Goal: Information Seeking & Learning: Stay updated

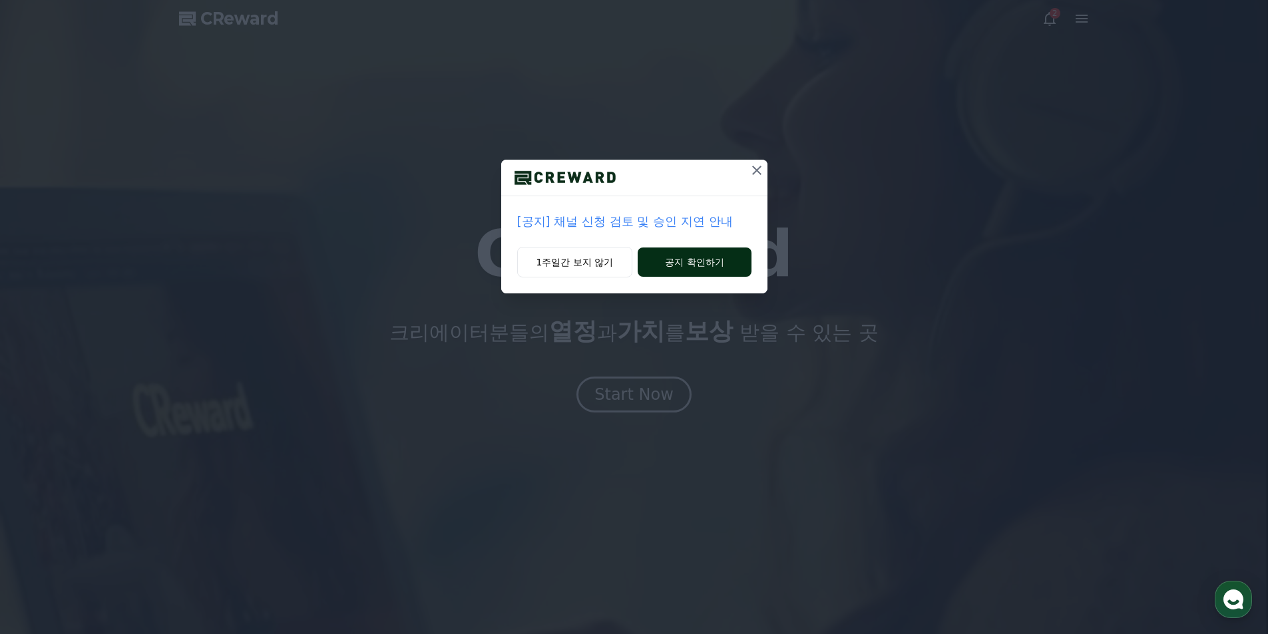
click at [676, 262] on button "공지 확인하기" at bounding box center [694, 262] width 113 height 29
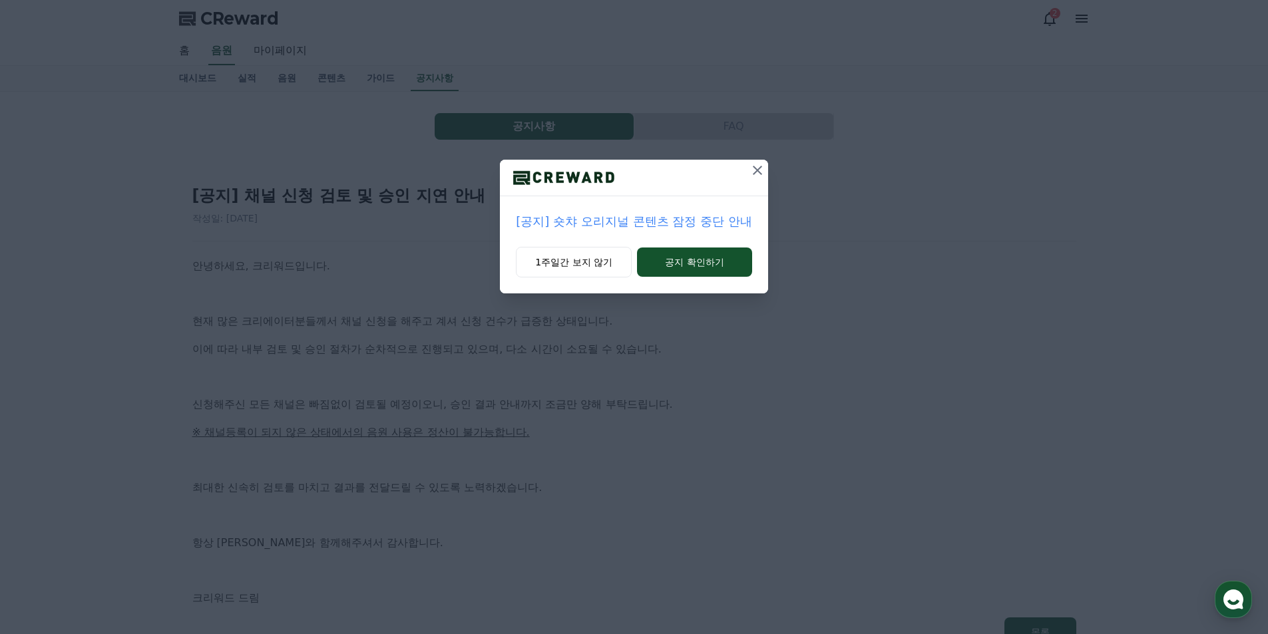
click at [758, 173] on icon at bounding box center [758, 170] width 16 height 16
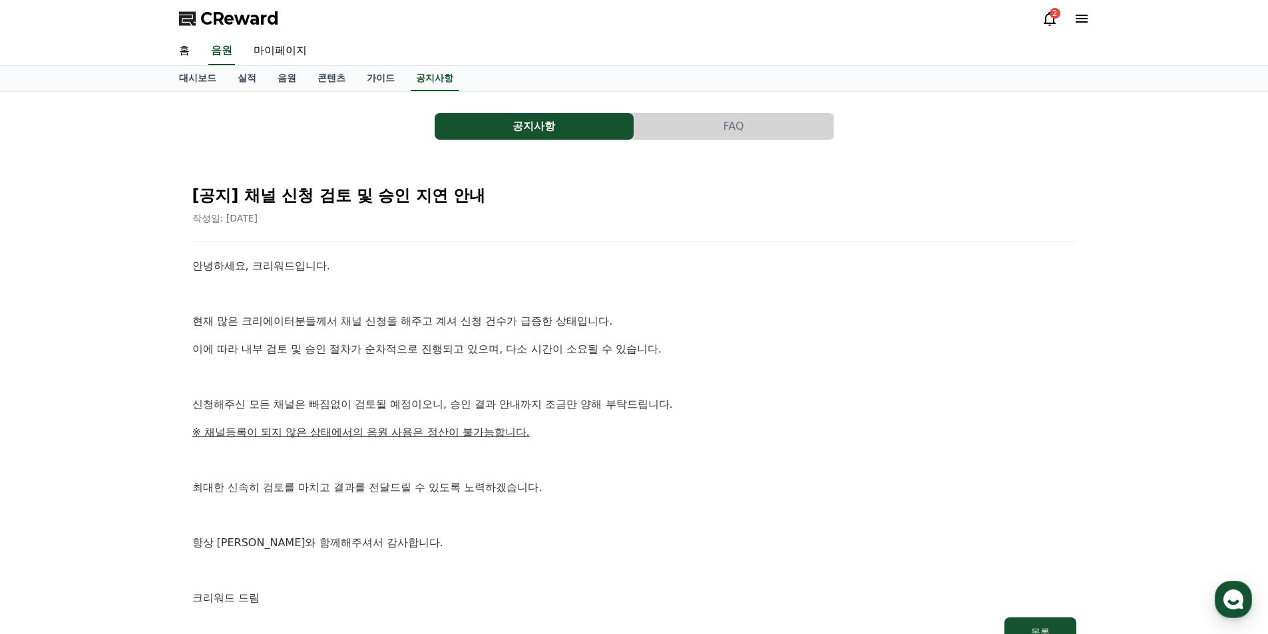
click at [1052, 21] on icon at bounding box center [1050, 19] width 16 height 16
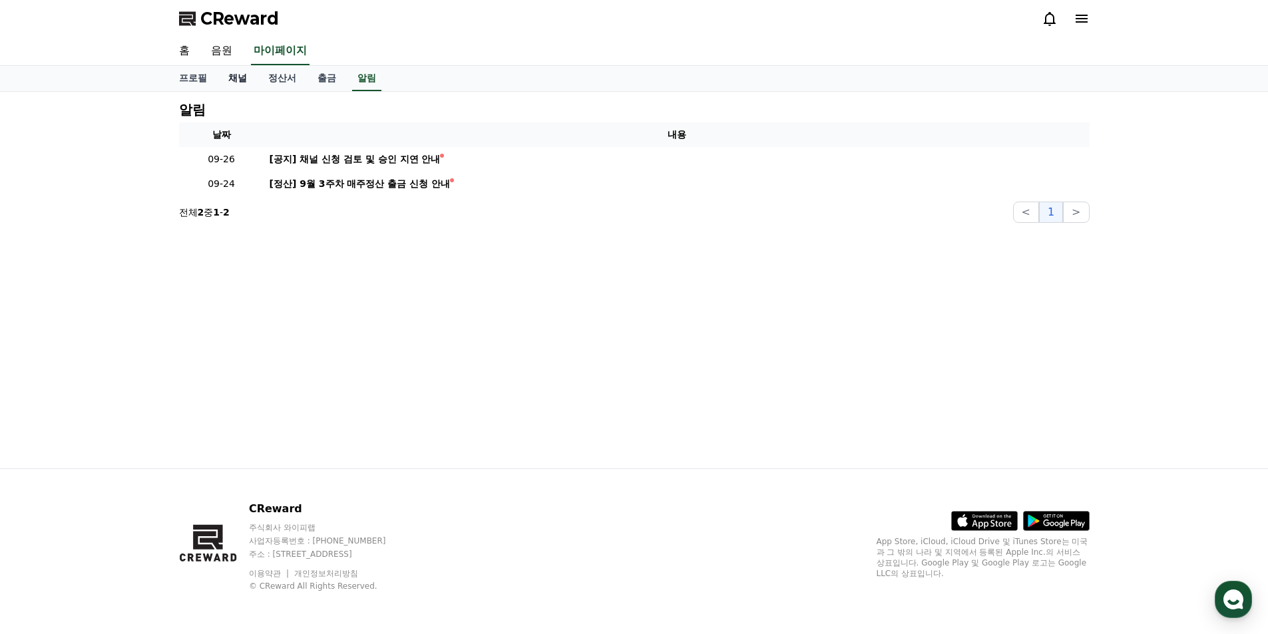
click at [229, 75] on link "채널" at bounding box center [238, 78] width 40 height 25
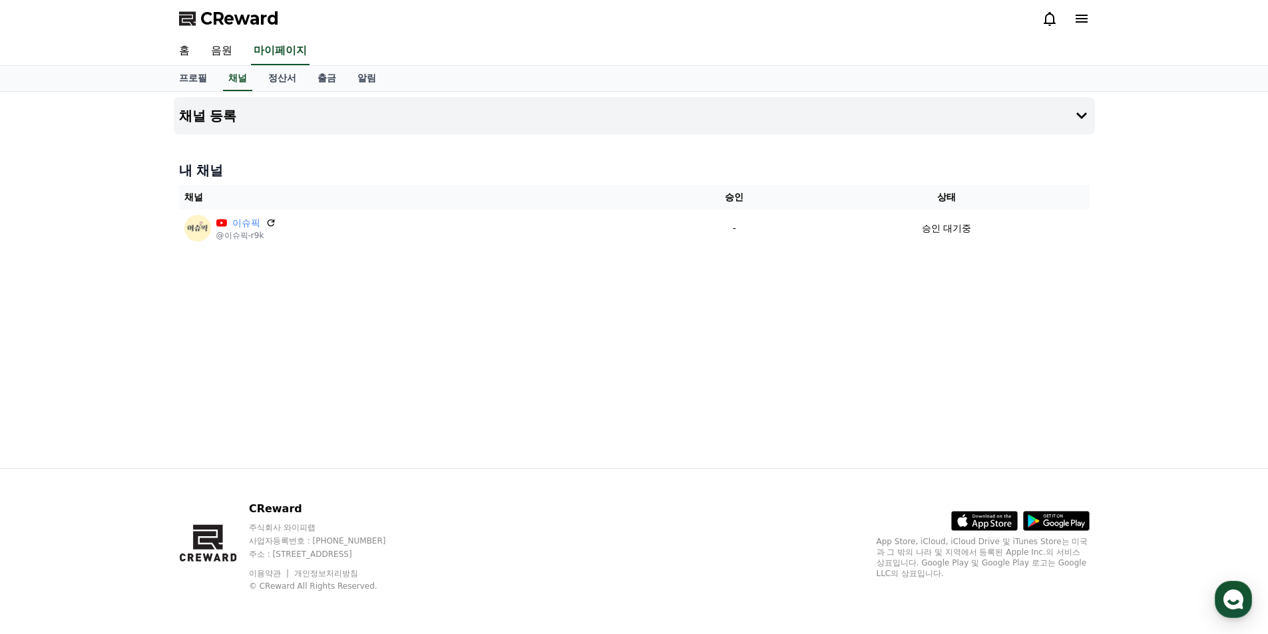
click at [210, 6] on div "CReward" at bounding box center [634, 18] width 932 height 37
click at [209, 11] on span "CReward" at bounding box center [239, 18] width 79 height 21
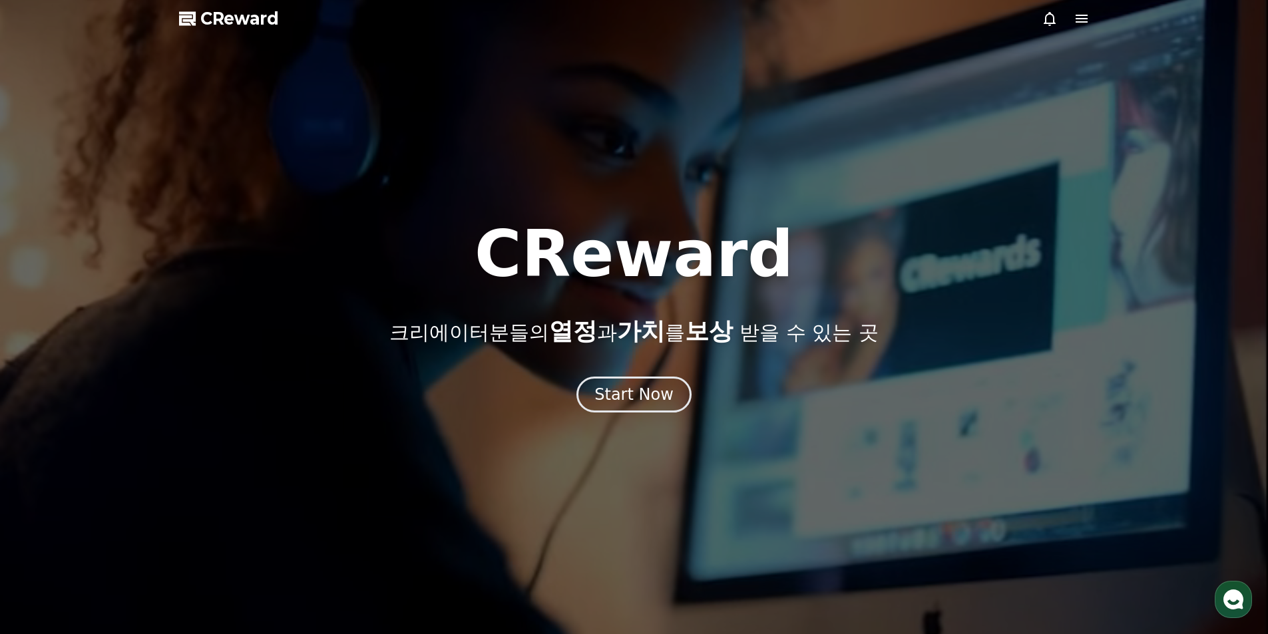
click at [237, 9] on span "CReward" at bounding box center [239, 18] width 79 height 21
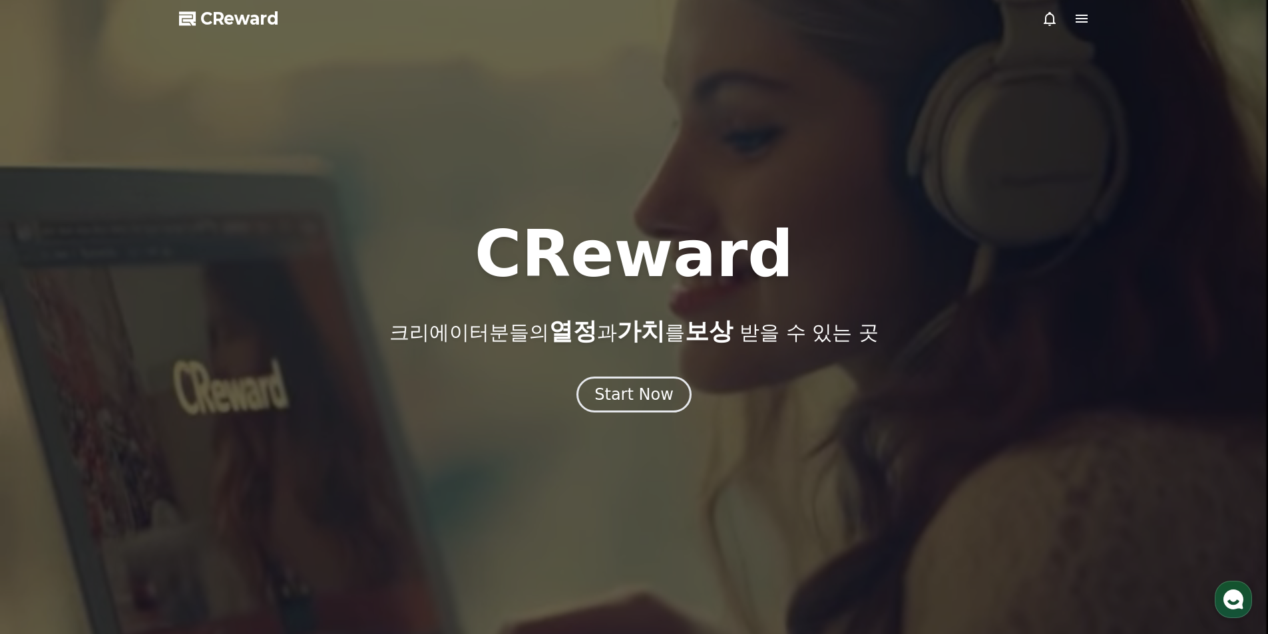
click at [1085, 28] on div at bounding box center [634, 317] width 1268 height 634
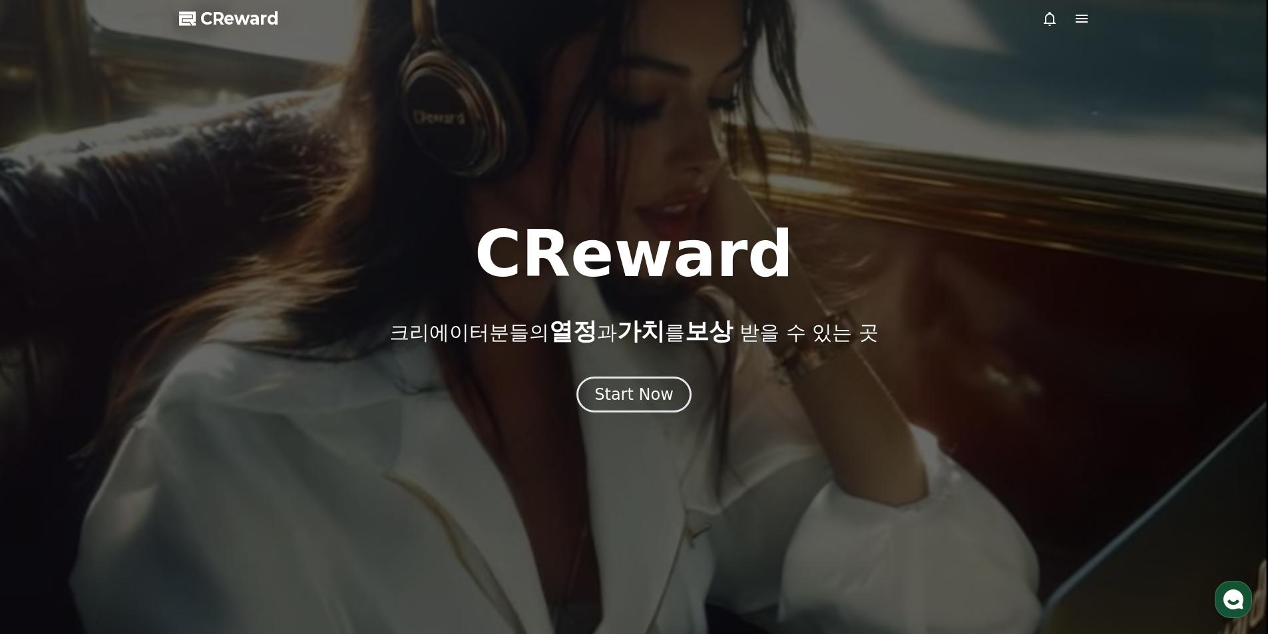
click at [1085, 21] on icon at bounding box center [1082, 19] width 12 height 8
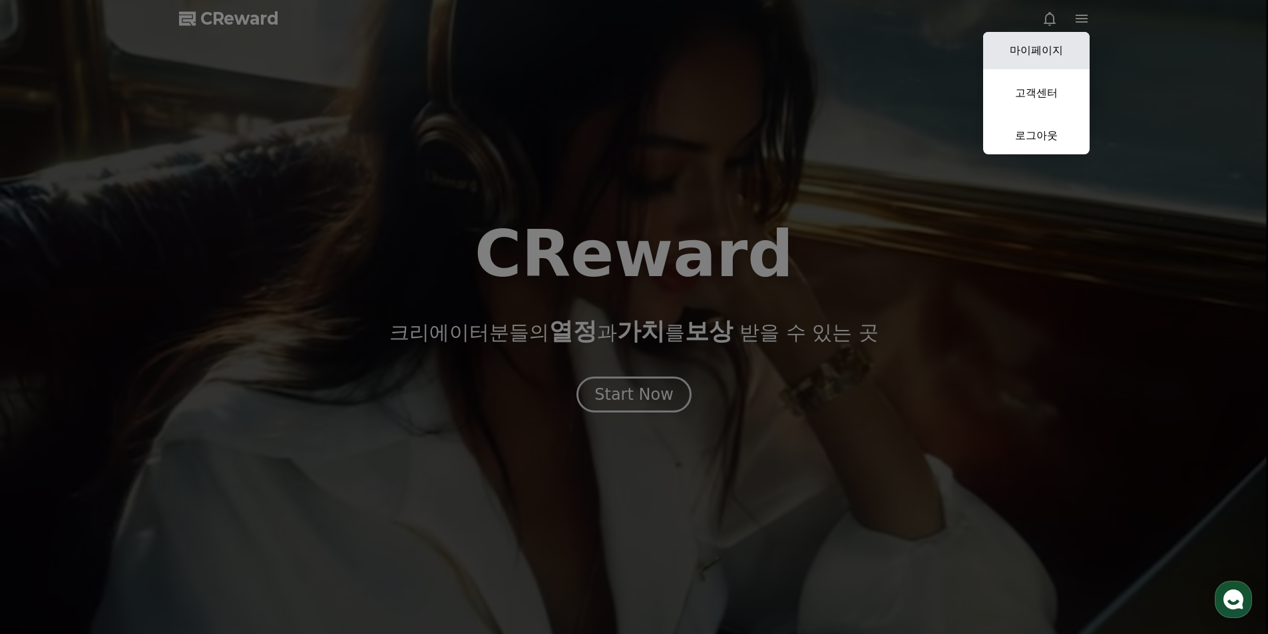
click at [1019, 52] on link "마이페이지" at bounding box center [1036, 50] width 107 height 37
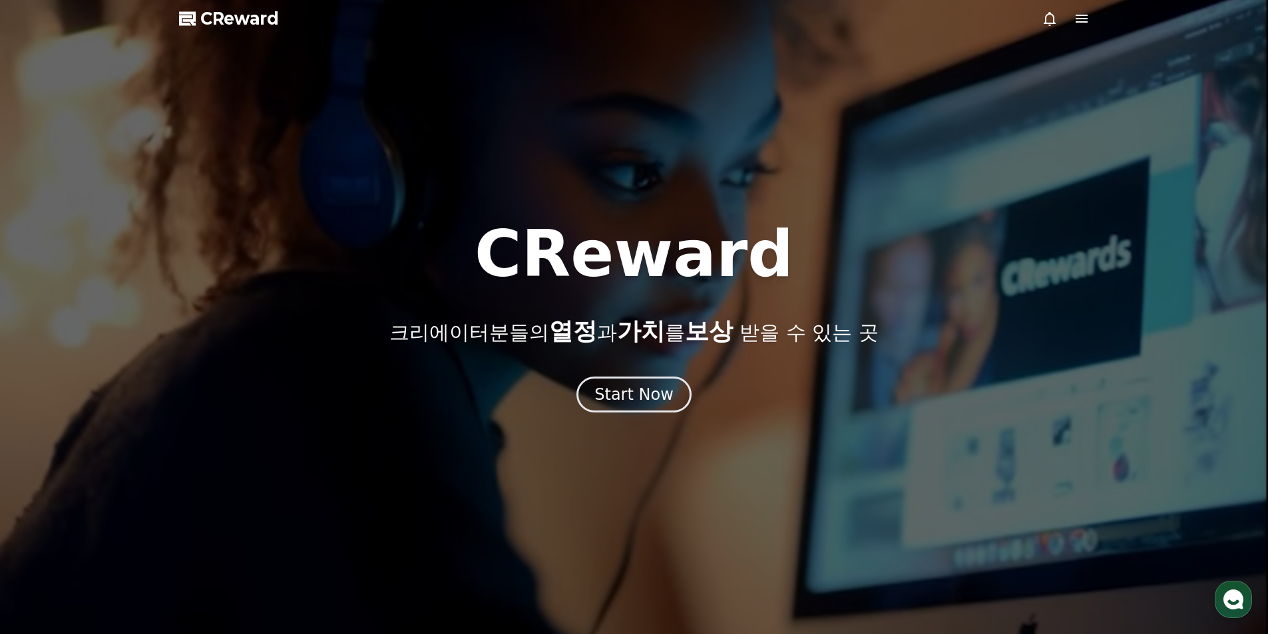
select select "**********"
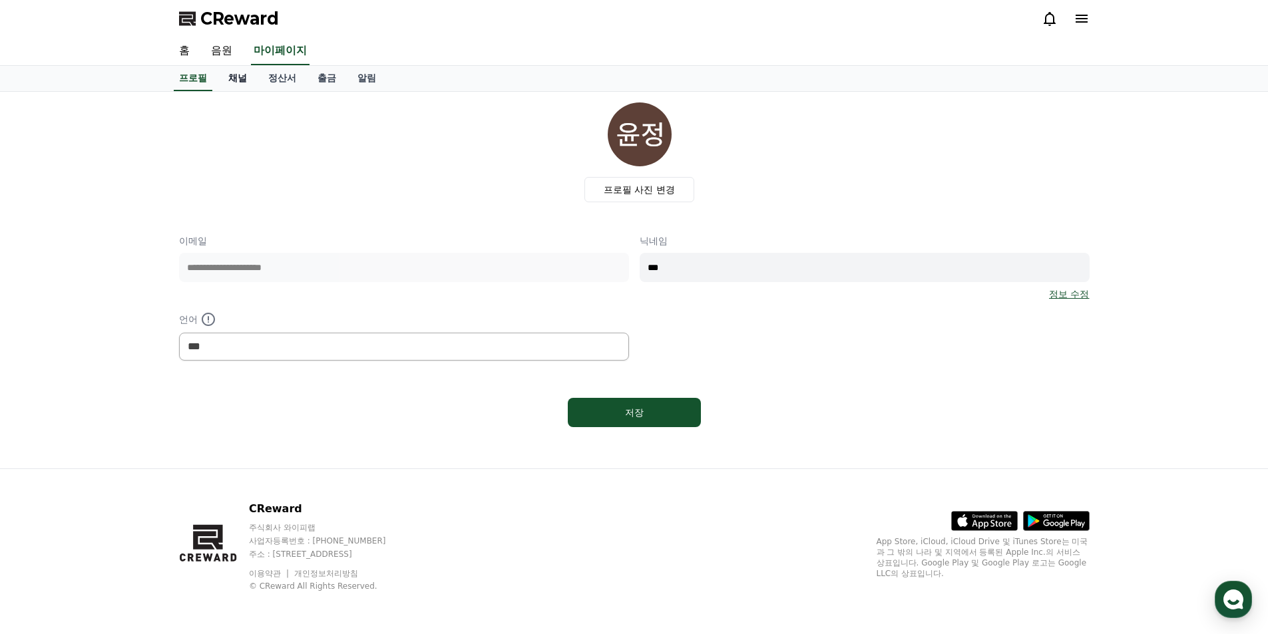
click at [233, 76] on link "채널" at bounding box center [238, 78] width 40 height 25
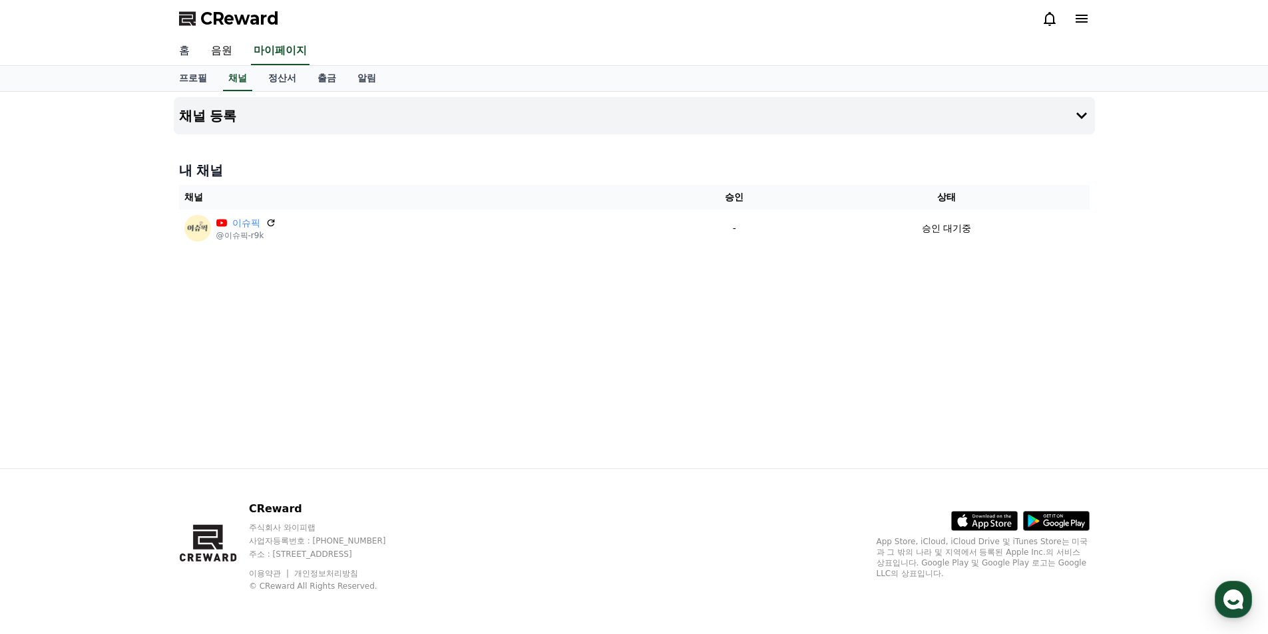
click at [188, 45] on link "홈" at bounding box center [184, 51] width 32 height 28
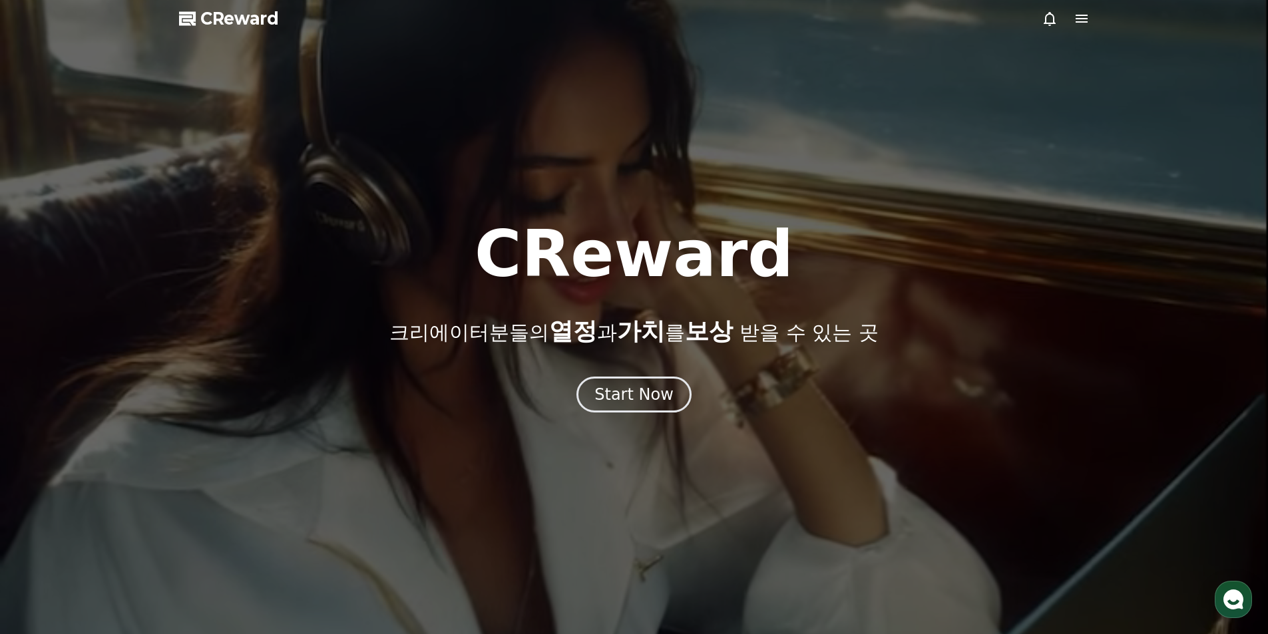
click at [238, 17] on span "CReward" at bounding box center [239, 18] width 79 height 21
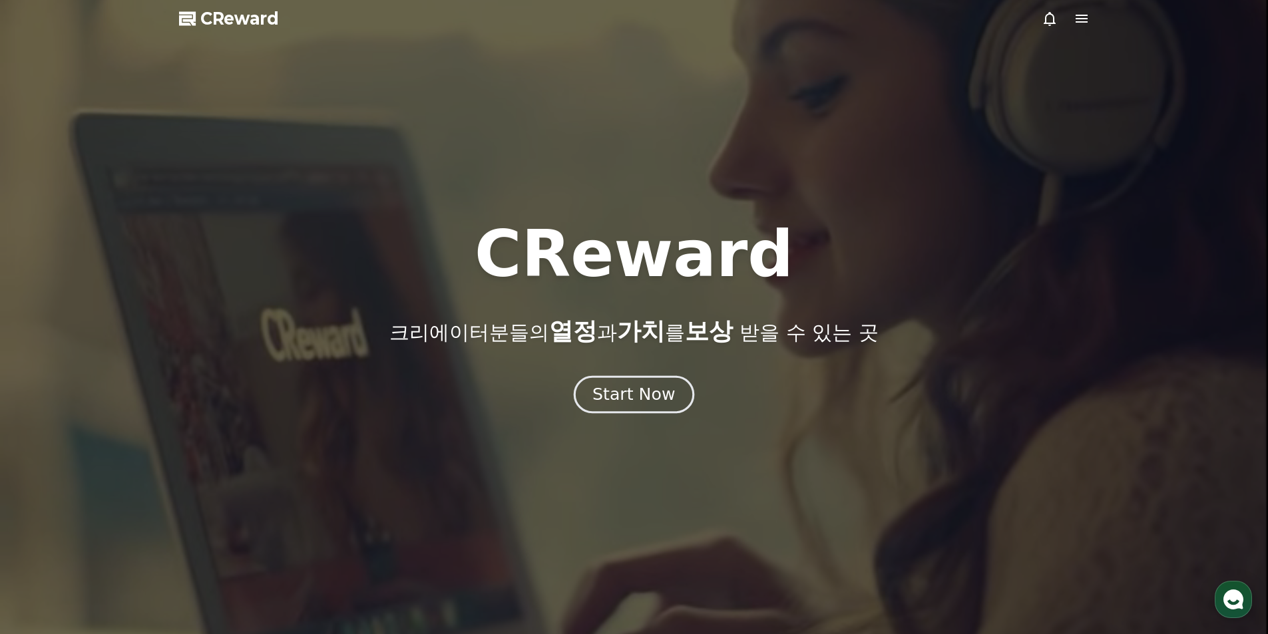
click at [637, 401] on div "Start Now" at bounding box center [634, 394] width 83 height 23
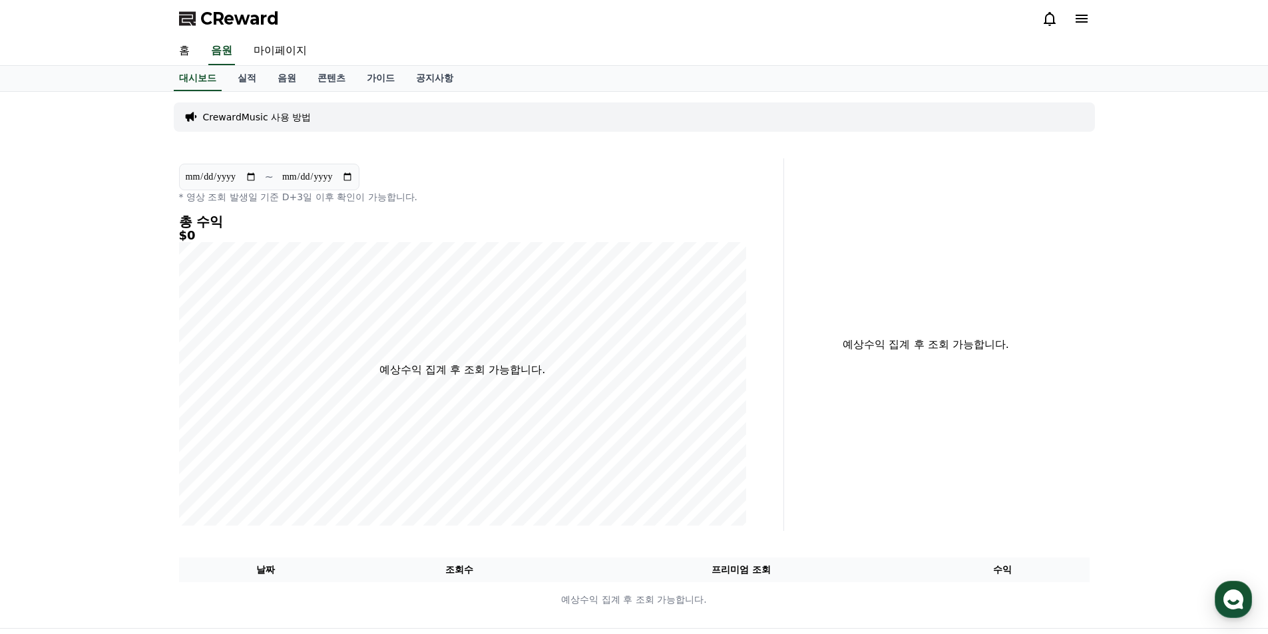
click at [1076, 16] on icon at bounding box center [1082, 19] width 12 height 8
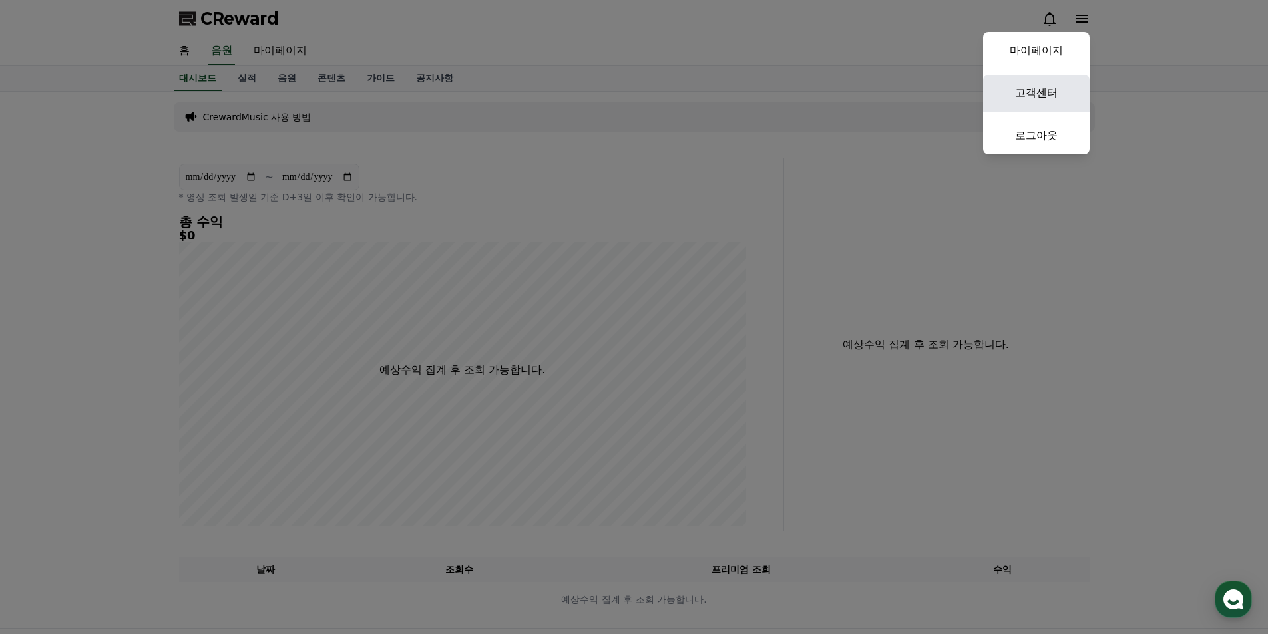
click at [1050, 92] on link "고객센터" at bounding box center [1036, 93] width 107 height 37
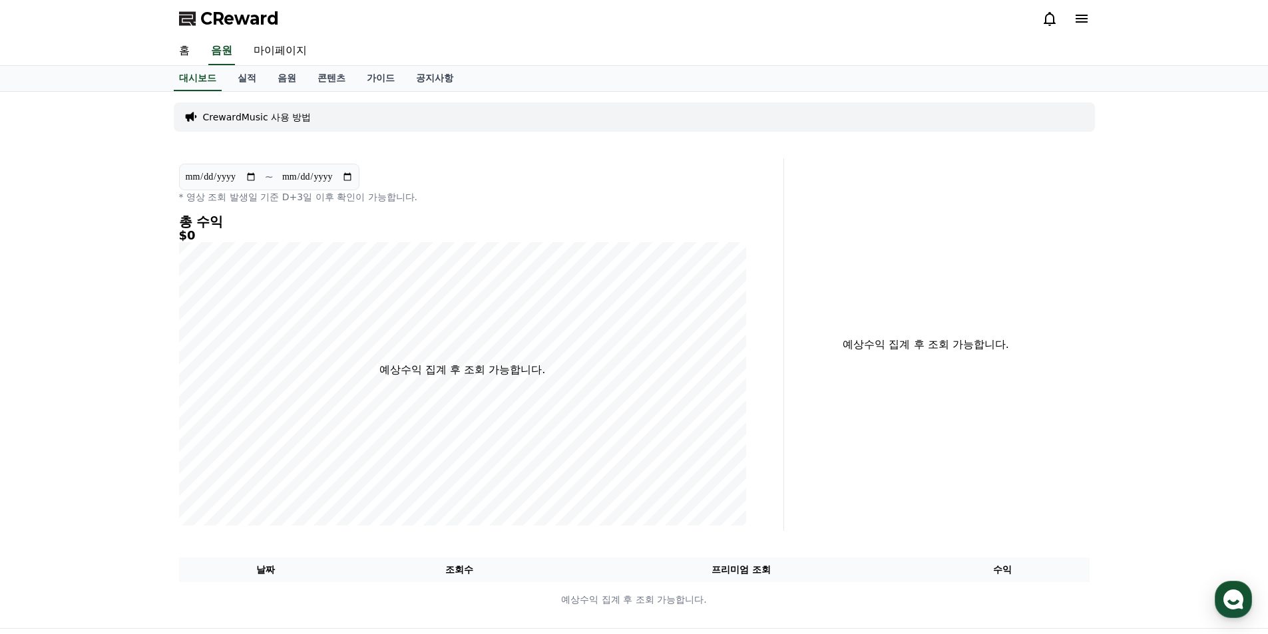
click at [1046, 17] on icon at bounding box center [1050, 19] width 12 height 14
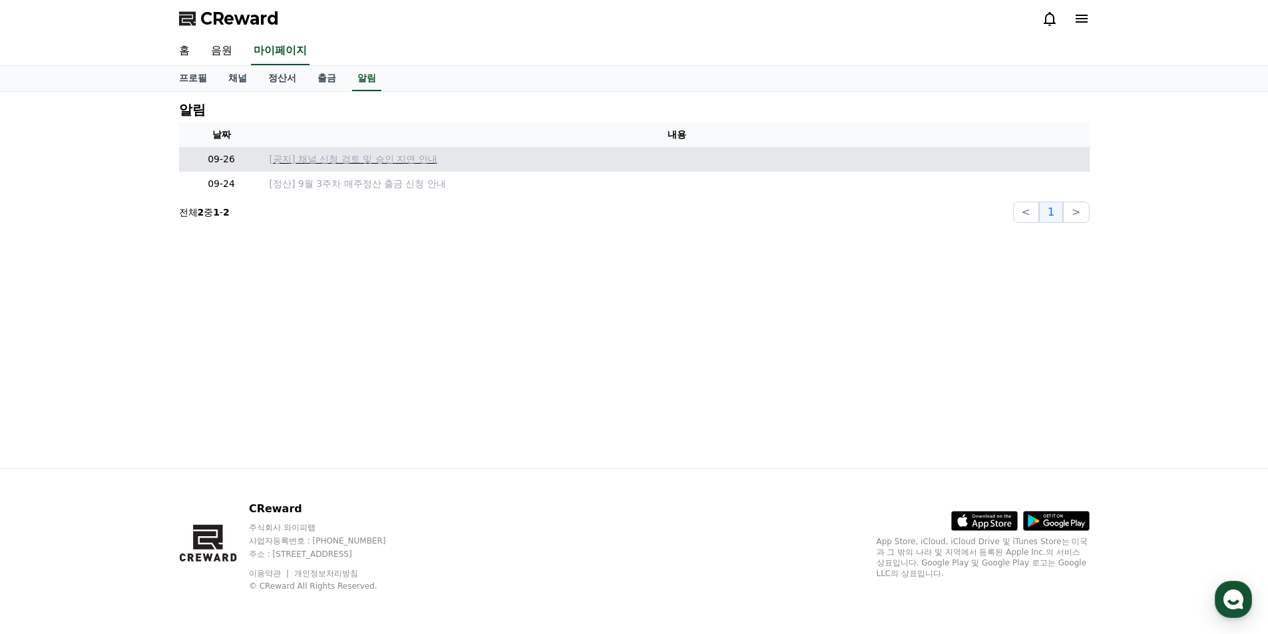
click at [394, 161] on p "[공지] 채널 신청 검토 및 승인 지연 안내" at bounding box center [677, 159] width 815 height 14
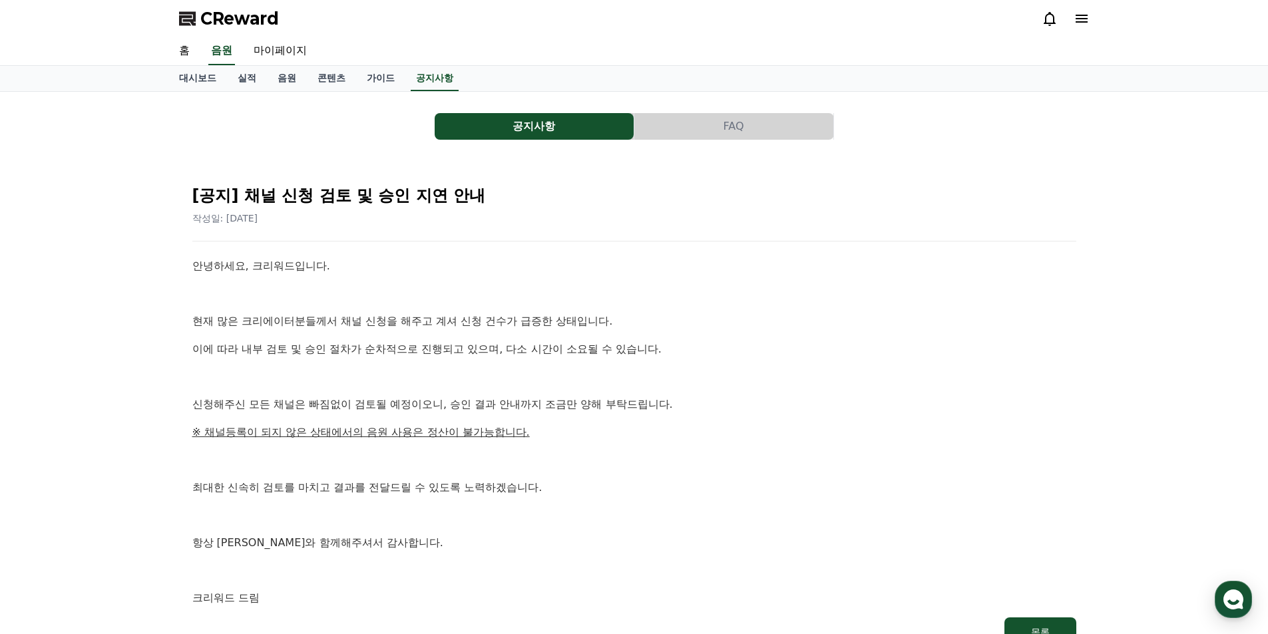
click at [544, 139] on button "공지사항" at bounding box center [534, 126] width 199 height 27
